Goal: Find specific page/section: Locate item on page

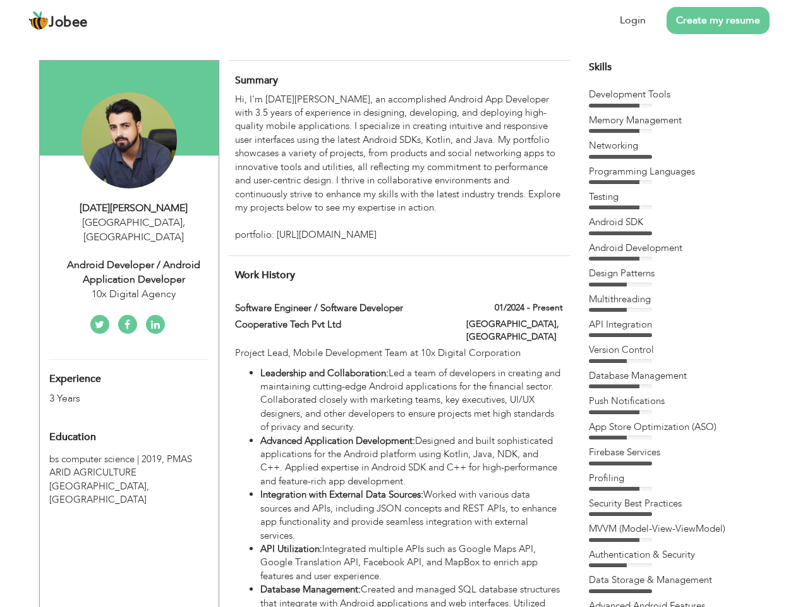
click at [129, 258] on div "Android Developer / Android Application Developer" at bounding box center [133, 272] width 169 height 29
click at [134, 208] on div "[DATE][PERSON_NAME]" at bounding box center [133, 208] width 169 height 15
click at [183, 223] on span "," at bounding box center [184, 223] width 3 height 14
click at [134, 258] on div "Android Developer / Android Application Developer" at bounding box center [133, 272] width 169 height 29
click at [134, 287] on div "10x Digital Agency" at bounding box center [133, 294] width 169 height 15
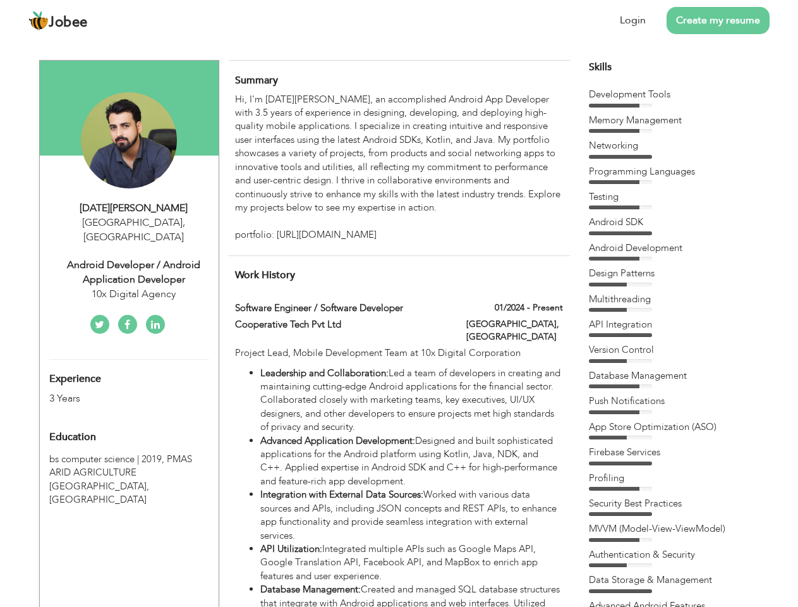
click at [129, 368] on div "Experience 3 Years" at bounding box center [114, 383] width 149 height 46
click at [114, 391] on div "3 Years" at bounding box center [114, 398] width 130 height 15
click at [129, 424] on div "Education" at bounding box center [114, 436] width 149 height 25
click at [129, 458] on span "PMAS ARID AGRICULTURE [GEOGRAPHIC_DATA], [GEOGRAPHIC_DATA]" at bounding box center [120, 479] width 143 height 53
click at [399, 168] on div "Hi, I'm [DATE][PERSON_NAME], an accomplished Android App Developer with 3.5 yea…" at bounding box center [398, 167] width 327 height 149
